Goal: Understand process/instructions: Learn how to perform a task or action

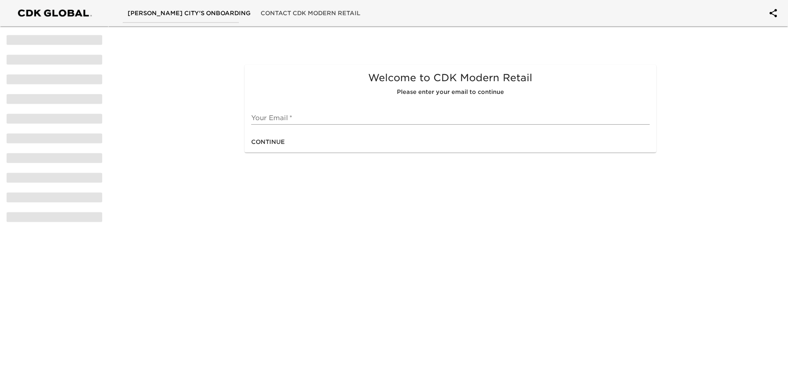
click at [265, 118] on input "text" at bounding box center [450, 118] width 398 height 13
type input "[EMAIL_ADDRESS][DOMAIN_NAME]"
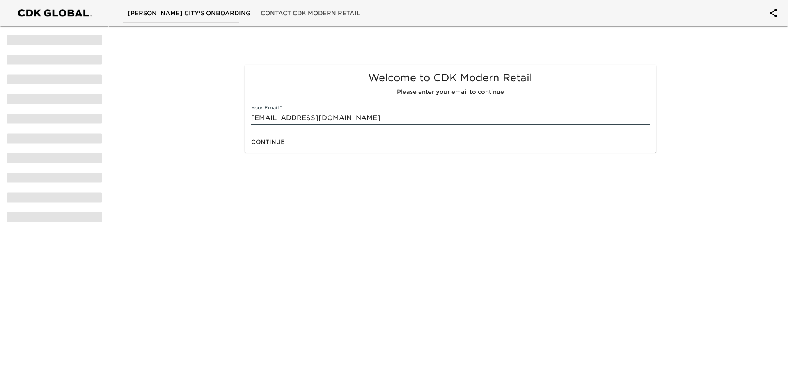
click at [282, 144] on span "Continue" at bounding box center [268, 142] width 34 height 10
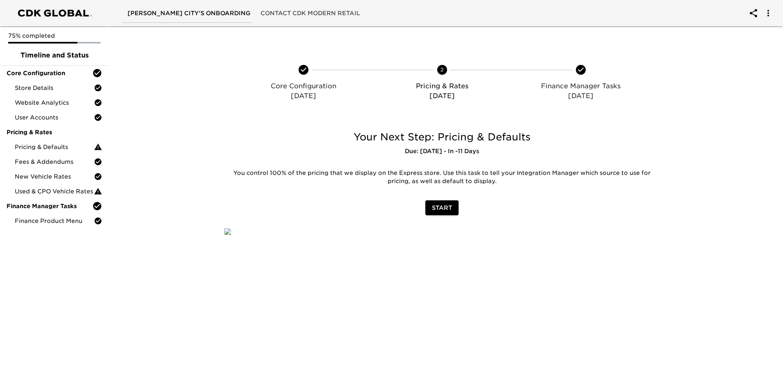
click at [34, 85] on span "Store Details" at bounding box center [54, 88] width 79 height 8
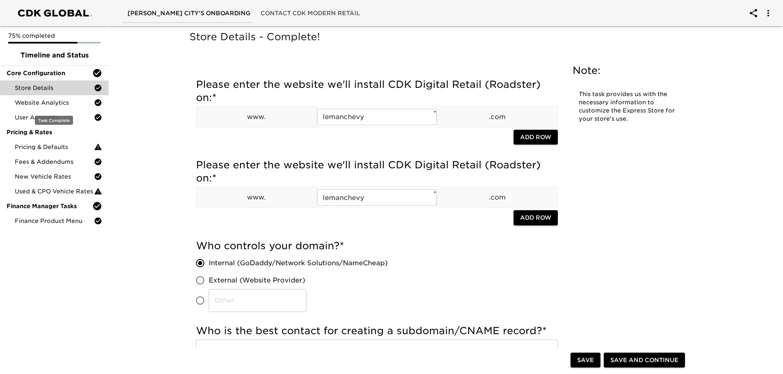
click at [34, 106] on span "Website Analytics" at bounding box center [54, 102] width 79 height 8
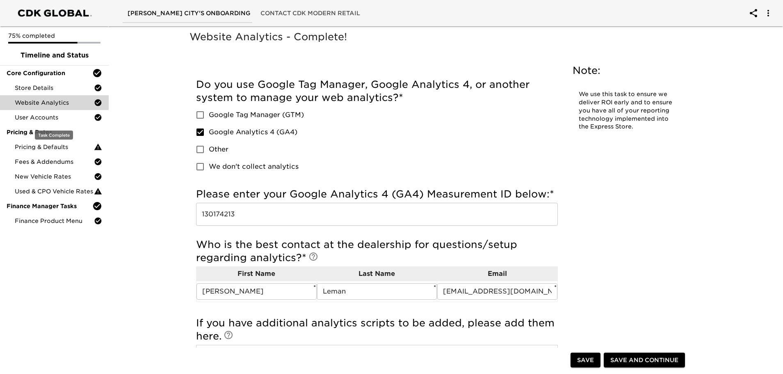
click at [36, 115] on span "User Accounts" at bounding box center [54, 117] width 79 height 8
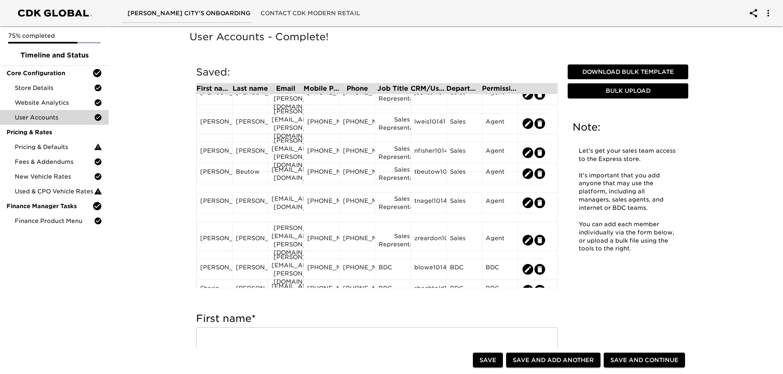
scroll to position [614, 0]
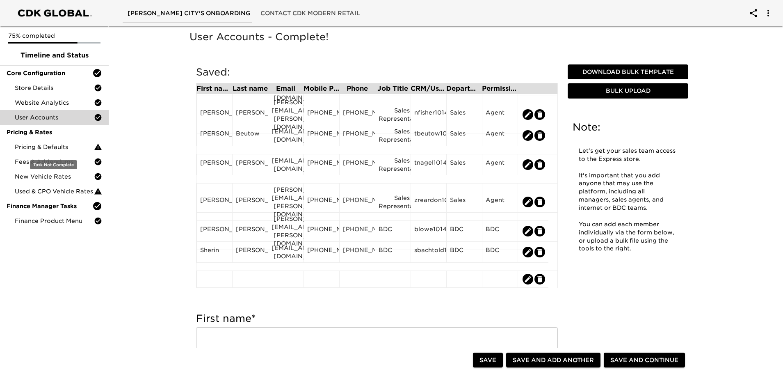
click at [53, 149] on span "Pricing & Defaults" at bounding box center [54, 147] width 79 height 8
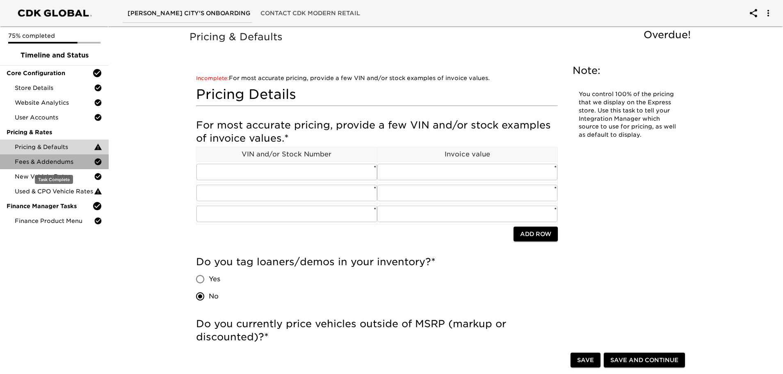
click at [55, 162] on span "Fees & Addendums" at bounding box center [54, 162] width 79 height 8
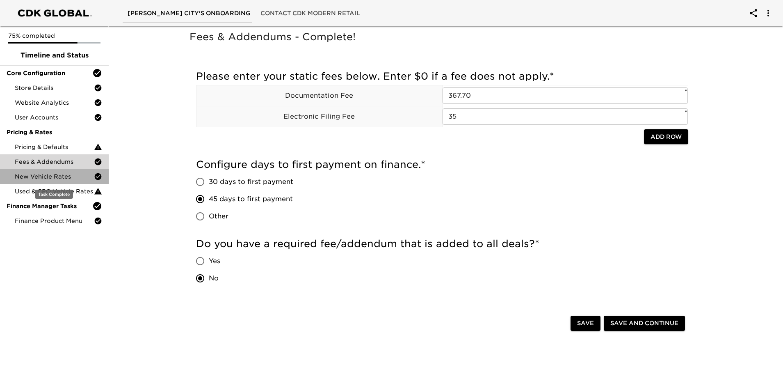
click at [54, 175] on span "New Vehicle Rates" at bounding box center [54, 176] width 79 height 8
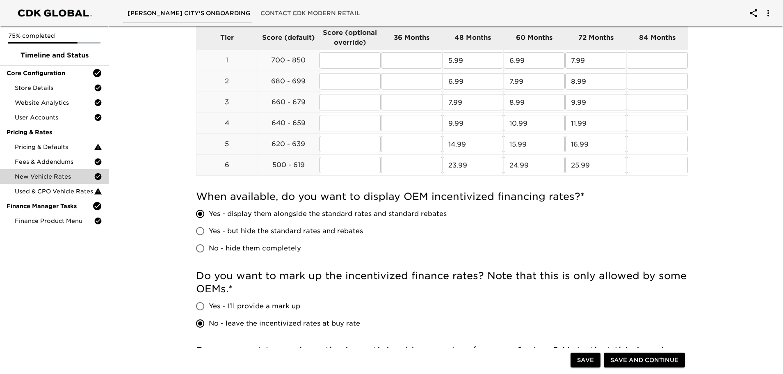
scroll to position [369, 0]
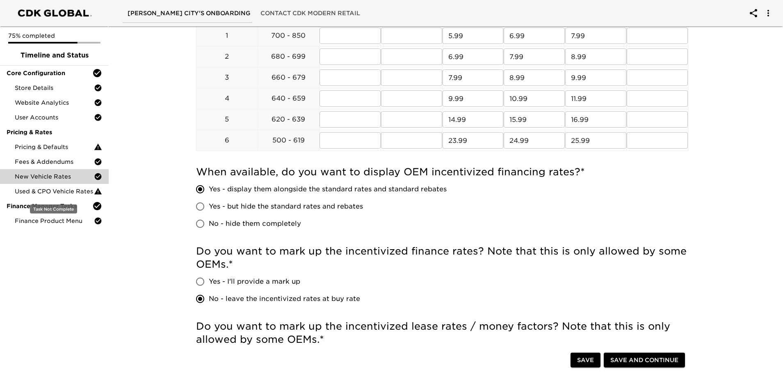
click at [64, 193] on span "Used & CPO Vehicle Rates" at bounding box center [54, 191] width 79 height 8
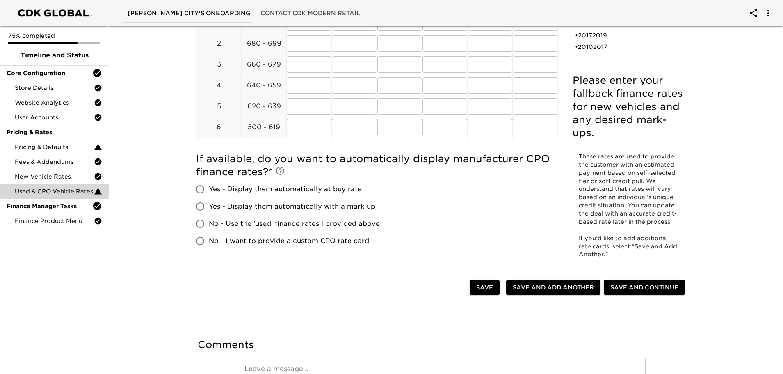
scroll to position [205, 0]
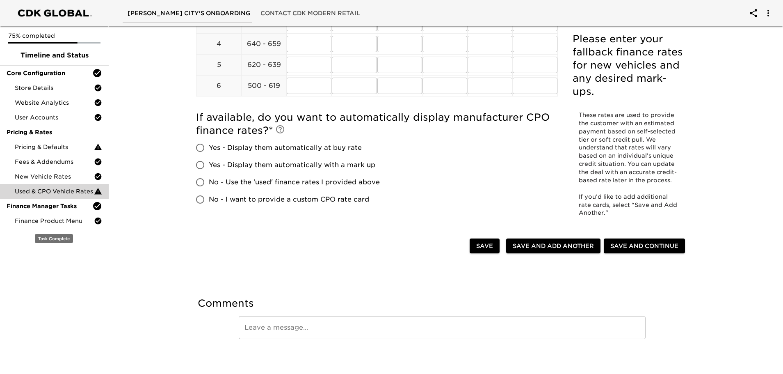
click at [35, 222] on span "Finance Product Menu" at bounding box center [54, 221] width 79 height 8
